Goal: Find specific page/section: Find specific page/section

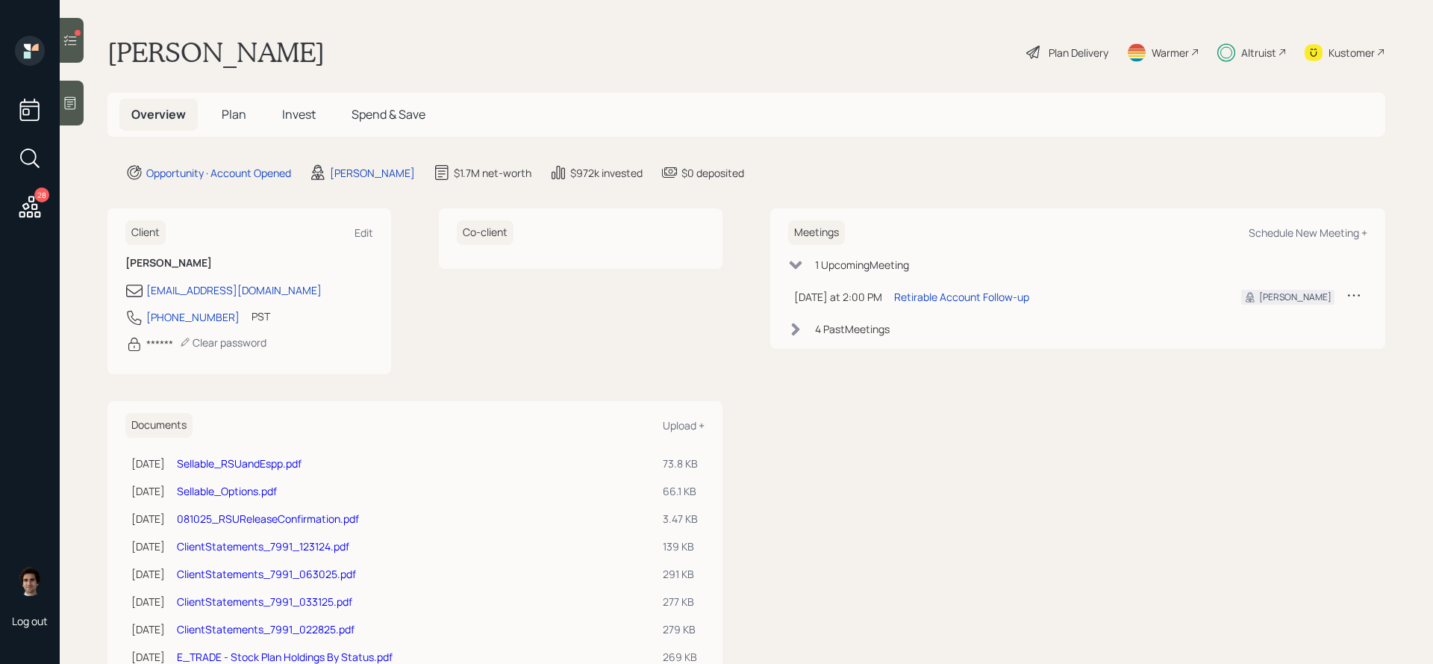
click at [311, 118] on span "Invest" at bounding box center [299, 114] width 34 height 16
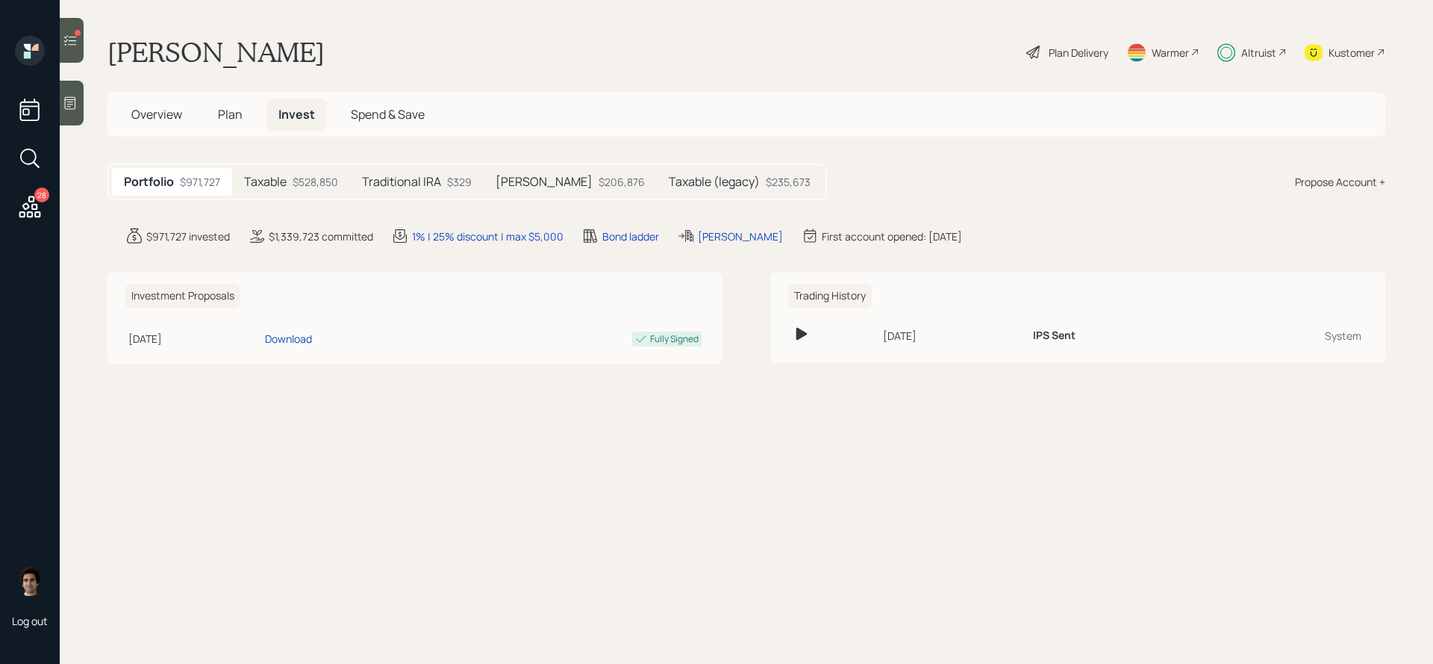
click at [317, 192] on div "Taxable $528,850" at bounding box center [291, 182] width 118 height 28
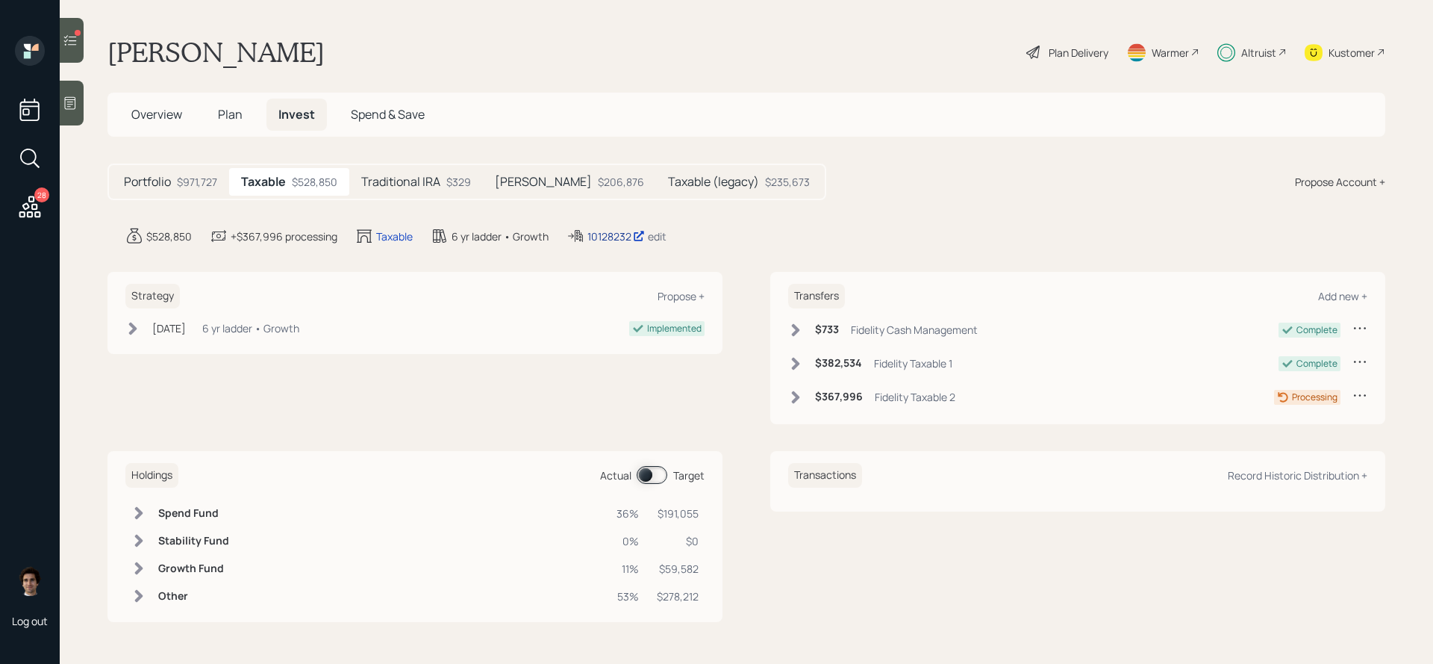
click at [616, 232] on div "10128232" at bounding box center [616, 236] width 57 height 16
click at [584, 228] on icon at bounding box center [576, 236] width 18 height 18
click at [589, 228] on div "10128232" at bounding box center [616, 236] width 57 height 16
click at [34, 158] on icon at bounding box center [29, 158] width 27 height 27
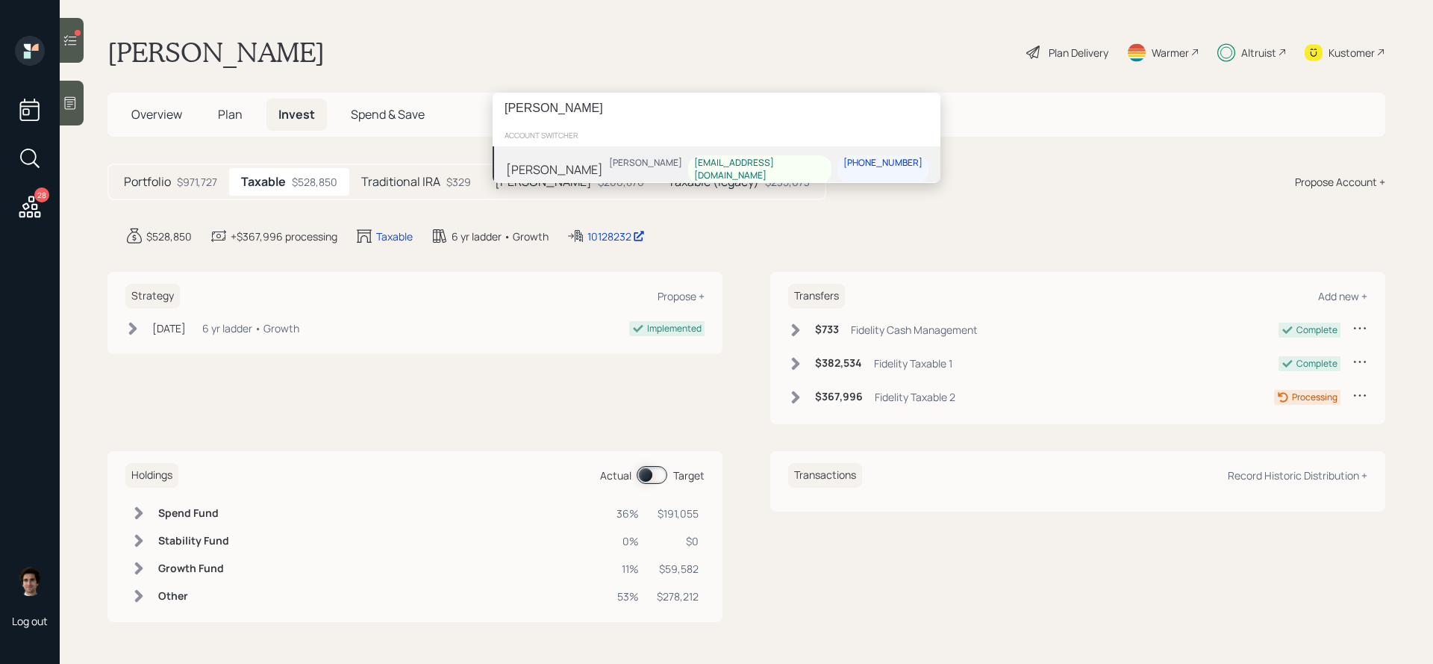
type input "danny gui"
click at [650, 167] on div "[PERSON_NAME]" at bounding box center [645, 163] width 73 height 13
